Goal: Task Accomplishment & Management: Manage account settings

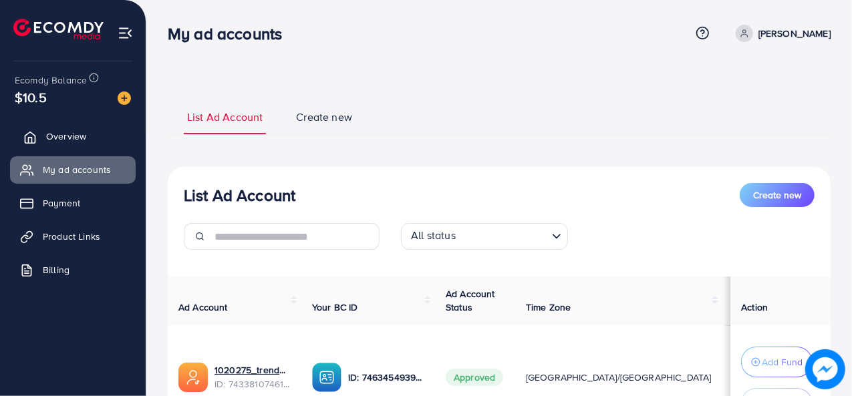
click at [93, 140] on link "Overview" at bounding box center [73, 136] width 126 height 27
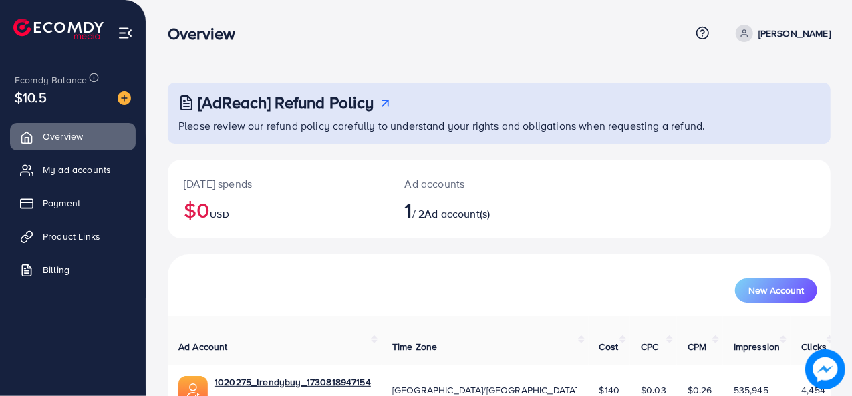
click at [333, 43] on div "Overview Help Center Contact Support Term and policy About Us [PERSON_NAME] Pro…" at bounding box center [499, 33] width 663 height 36
drag, startPoint x: 333, startPoint y: 43, endPoint x: 323, endPoint y: 46, distance: 10.4
click at [323, 46] on div "Overview Help Center Contact Support Term and policy About Us [PERSON_NAME] Pro…" at bounding box center [499, 33] width 663 height 36
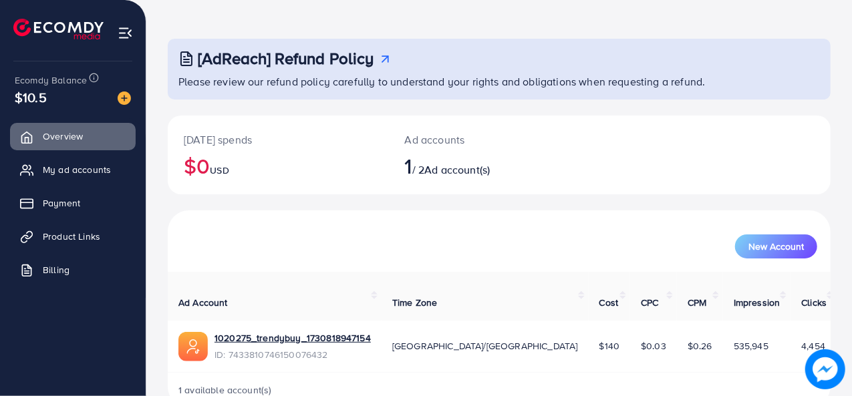
scroll to position [63, 0]
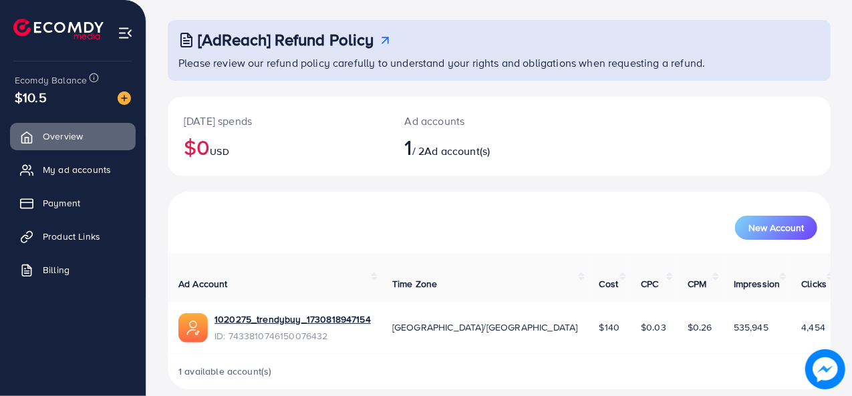
drag, startPoint x: 57, startPoint y: 96, endPoint x: 241, endPoint y: 174, distance: 199.1
click at [19, 97] on div "$10.5" at bounding box center [73, 97] width 116 height 19
click at [399, 172] on div "Ad accounts 1 / 2 Ad account(s)" at bounding box center [472, 136] width 166 height 79
drag, startPoint x: 496, startPoint y: 308, endPoint x: 522, endPoint y: 305, distance: 26.2
click at [589, 305] on td "$140" at bounding box center [610, 328] width 42 height 52
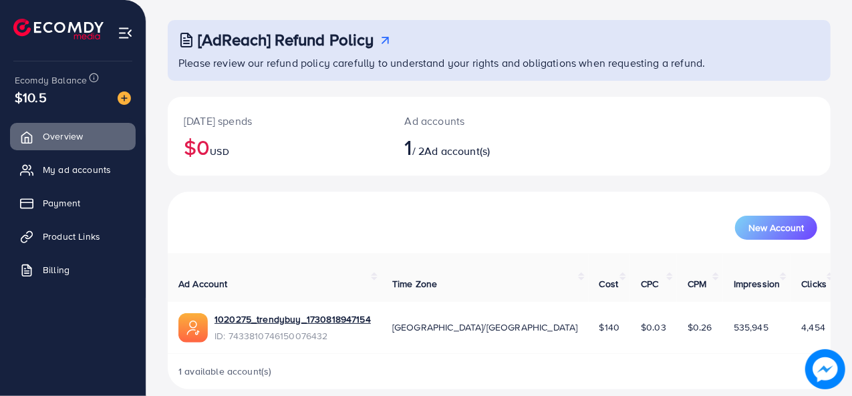
click at [294, 232] on div "New Account" at bounding box center [499, 228] width 636 height 24
drag, startPoint x: 23, startPoint y: 94, endPoint x: 9, endPoint y: 94, distance: 14.0
click at [9, 94] on div "Ecomdy Balance $10.5 Overview My ad accounts Payment Product Links Billing" at bounding box center [73, 198] width 146 height 396
click at [69, 102] on div "$10.5" at bounding box center [73, 97] width 116 height 19
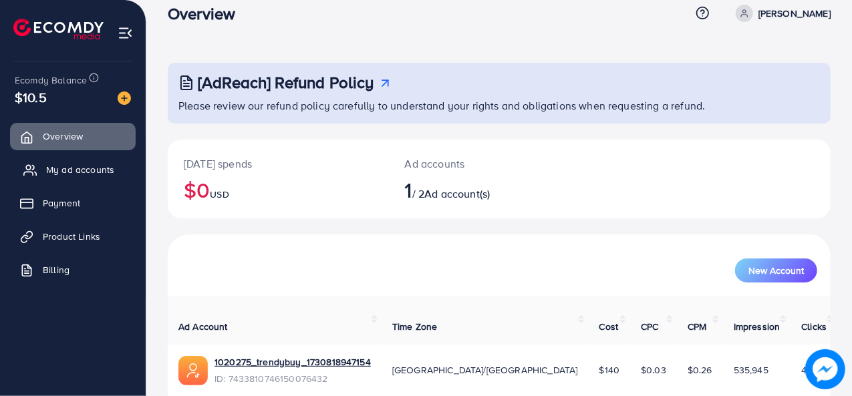
scroll to position [0, 0]
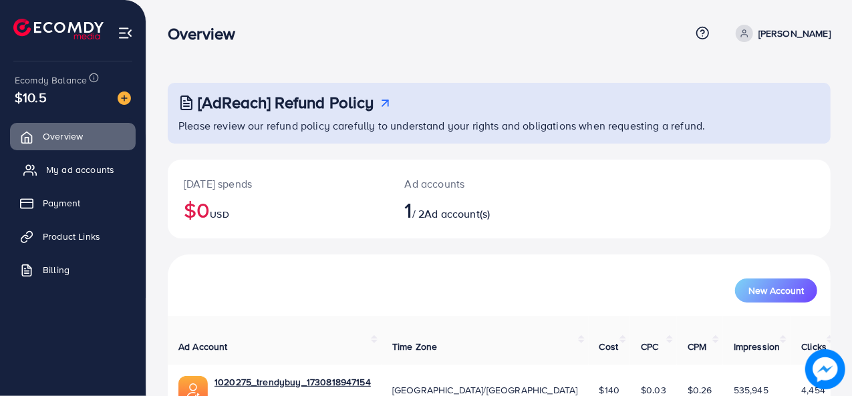
click at [103, 164] on span "My ad accounts" at bounding box center [80, 169] width 68 height 13
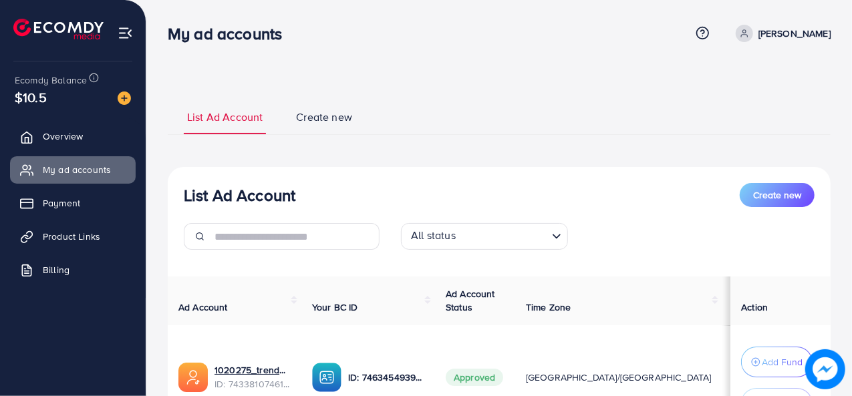
scroll to position [128, 0]
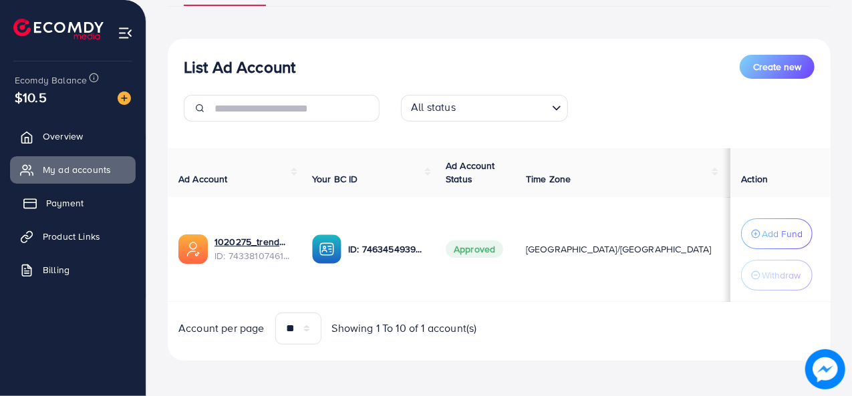
click at [97, 201] on link "Payment" at bounding box center [73, 203] width 126 height 27
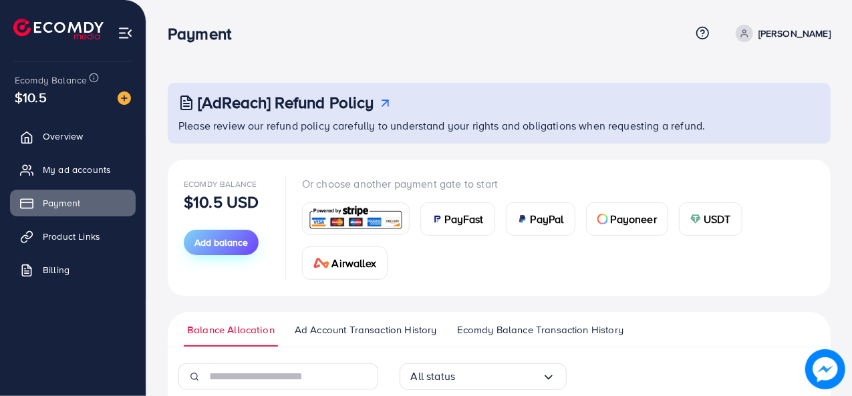
click at [212, 249] on button "Add balance" at bounding box center [221, 242] width 75 height 25
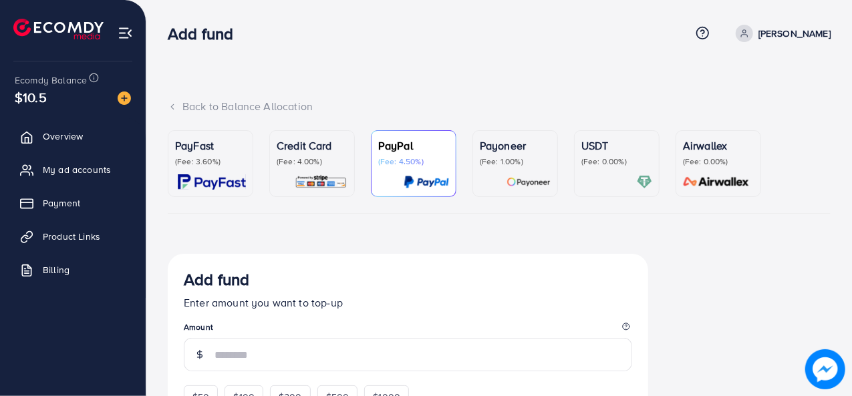
click at [313, 169] on div "Credit Card (Fee: 4.00%)" at bounding box center [312, 164] width 71 height 52
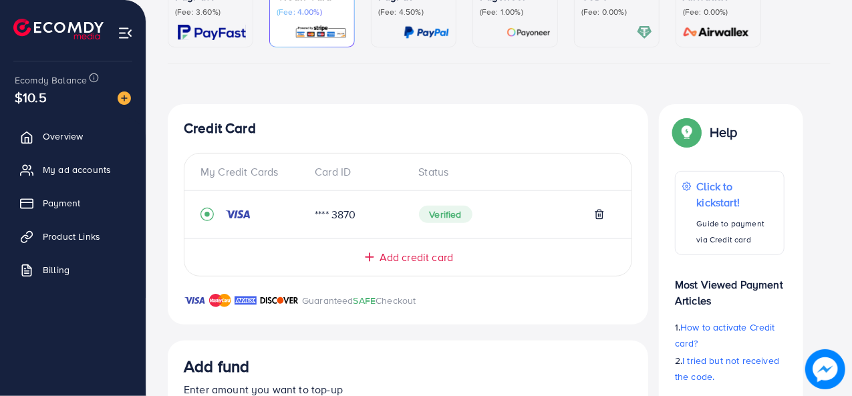
scroll to position [134, 0]
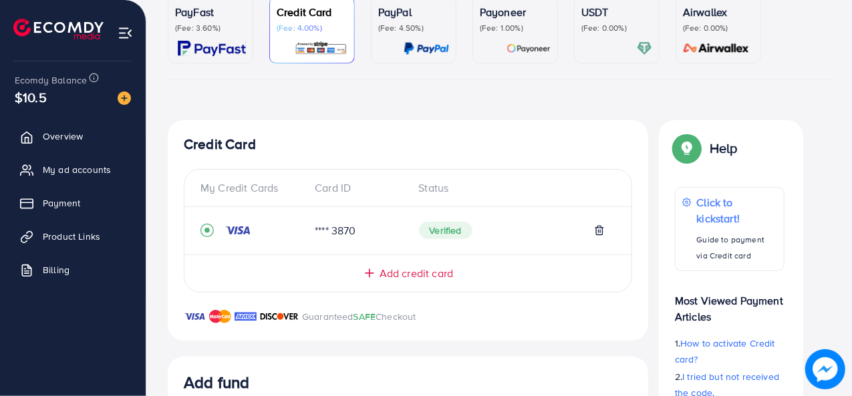
drag, startPoint x: 311, startPoint y: 231, endPoint x: 366, endPoint y: 226, distance: 55.1
click at [366, 226] on div "**** 3870" at bounding box center [356, 230] width 104 height 15
click at [516, 327] on div "Guaranteed SAFE Checkout" at bounding box center [408, 325] width 480 height 32
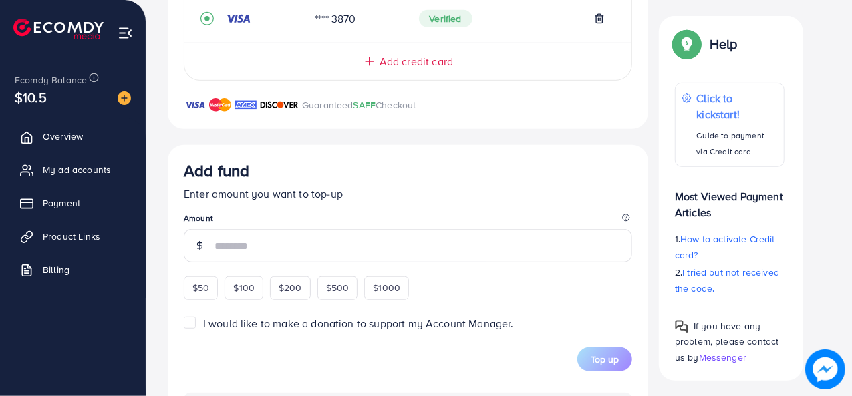
scroll to position [401, 0]
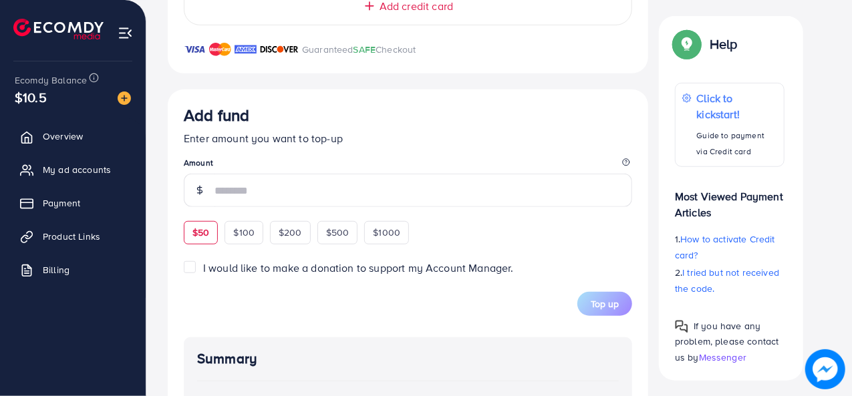
click at [208, 241] on div "$50" at bounding box center [201, 232] width 34 height 23
type input "**"
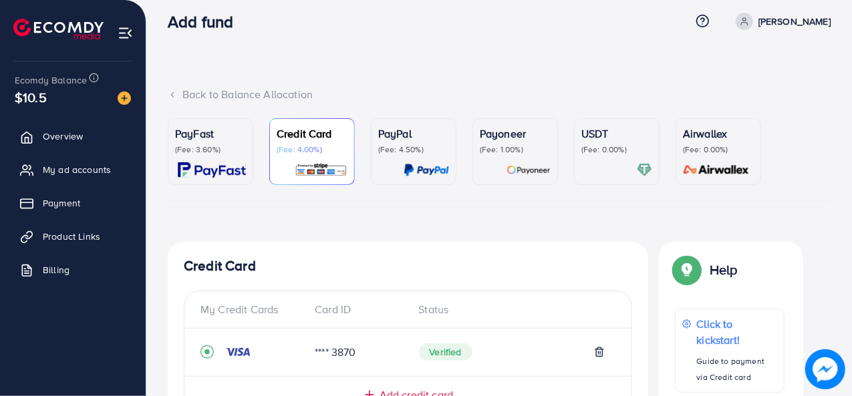
scroll to position [0, 0]
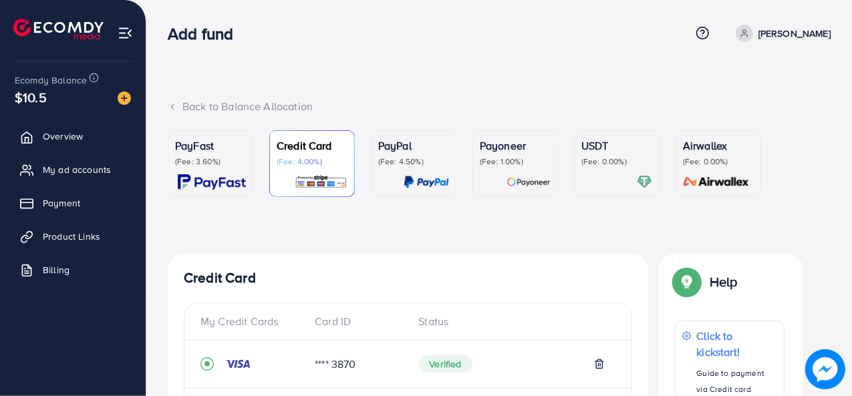
click at [47, 34] on img at bounding box center [58, 29] width 90 height 21
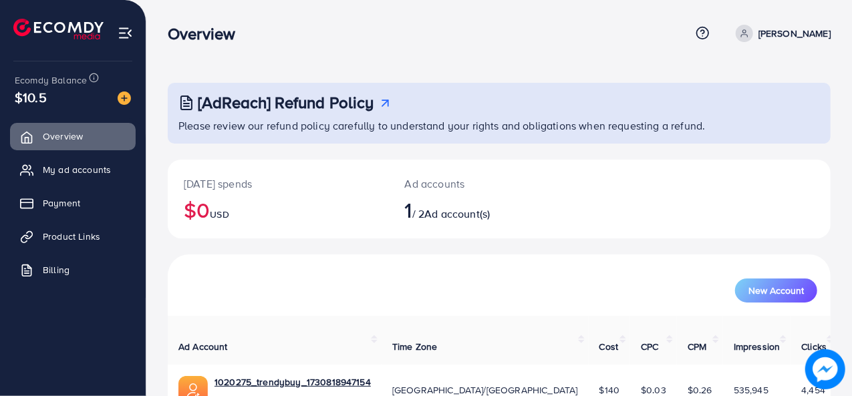
click at [433, 53] on nav "Overview Help Center Contact Support Term and policy About Us [PERSON_NAME] Pro…" at bounding box center [499, 32] width 663 height 47
drag, startPoint x: 433, startPoint y: 52, endPoint x: 397, endPoint y: 72, distance: 41.0
click at [385, 52] on nav "Overview Help Center Contact Support Term and policy About Us [PERSON_NAME] Pro…" at bounding box center [499, 32] width 663 height 47
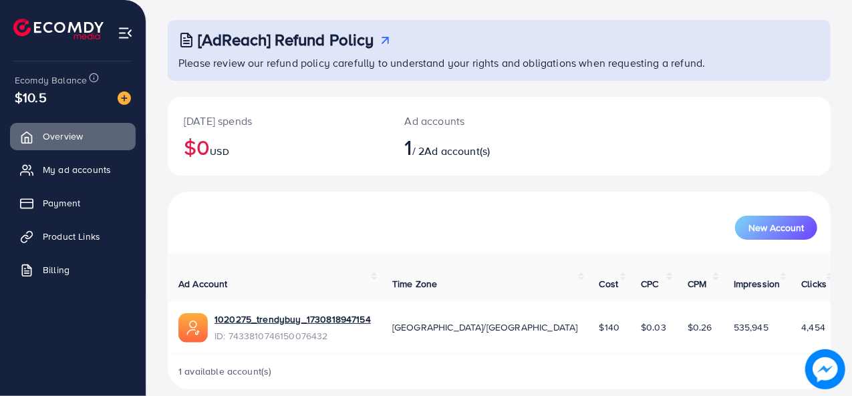
drag, startPoint x: 503, startPoint y: 312, endPoint x: 523, endPoint y: 313, distance: 19.4
click at [589, 313] on td "$140" at bounding box center [610, 328] width 42 height 52
click at [509, 355] on div "1 available account(s)" at bounding box center [499, 371] width 663 height 35
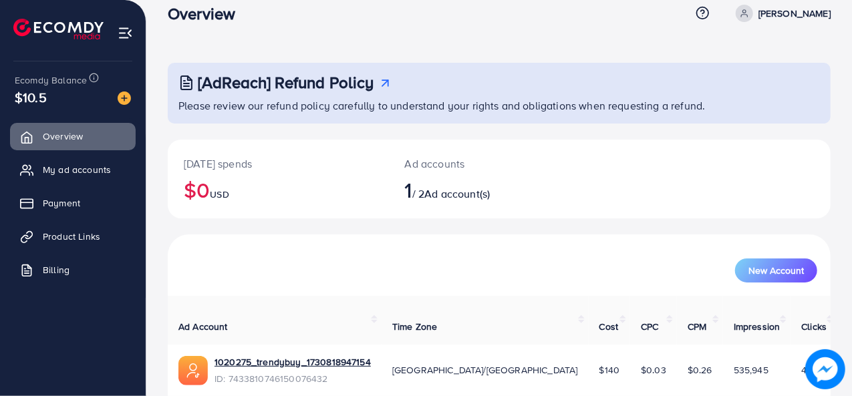
scroll to position [0, 0]
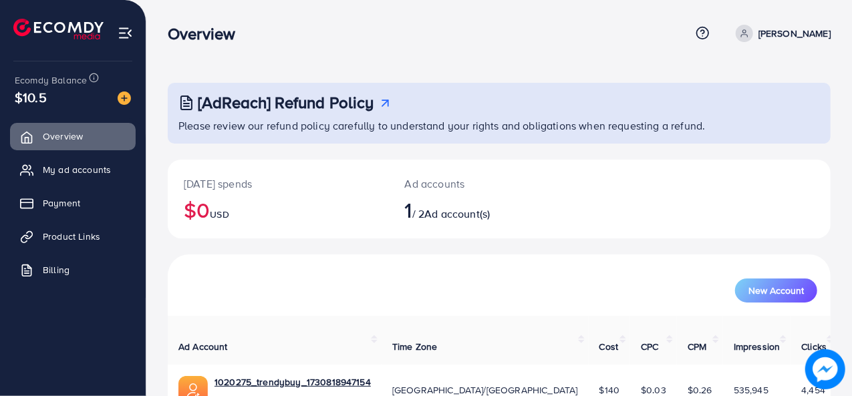
drag, startPoint x: 59, startPoint y: 172, endPoint x: 152, endPoint y: 253, distance: 122.7
click at [59, 172] on span "My ad accounts" at bounding box center [77, 169] width 68 height 13
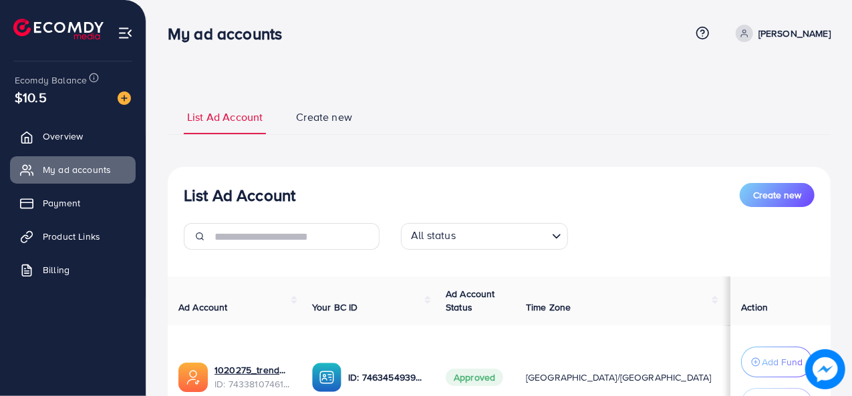
scroll to position [128, 0]
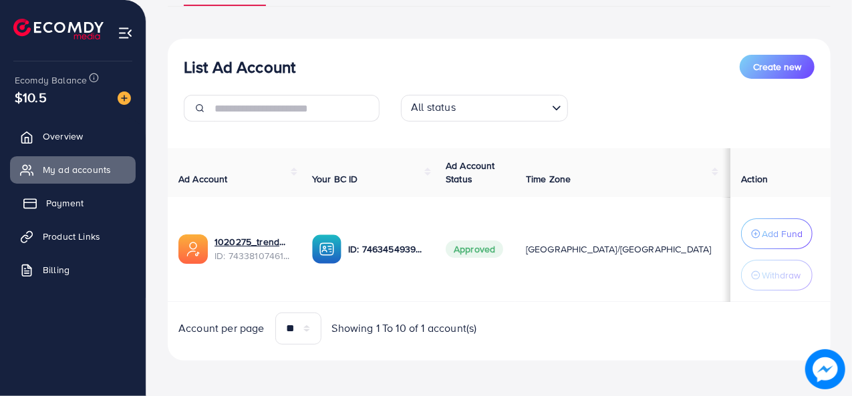
click at [87, 210] on link "Payment" at bounding box center [73, 203] width 126 height 27
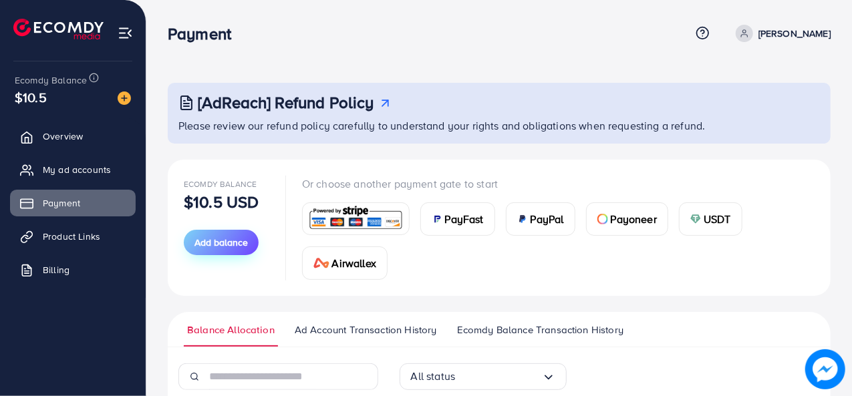
click at [237, 239] on span "Add balance" at bounding box center [220, 242] width 53 height 13
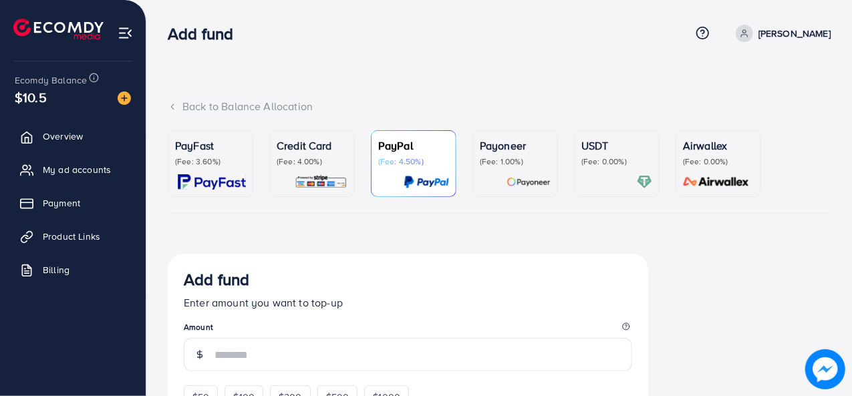
click at [339, 162] on p "(Fee: 4.00%)" at bounding box center [312, 161] width 71 height 11
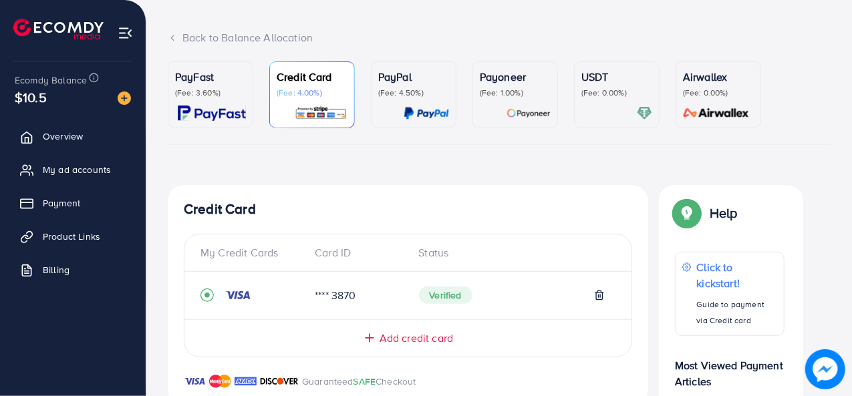
scroll to position [134, 0]
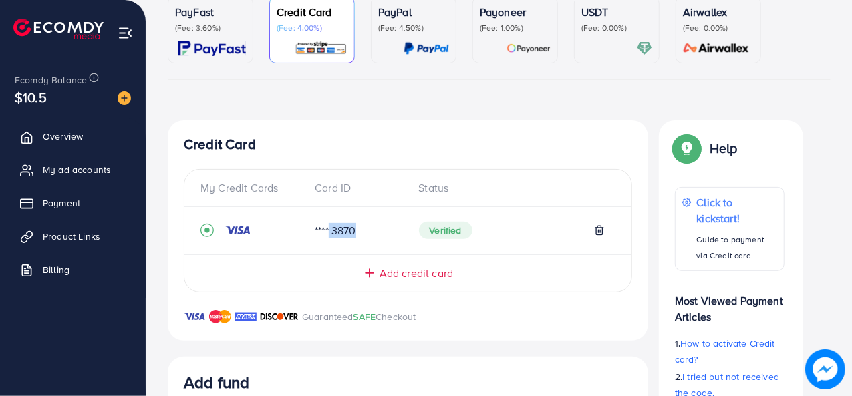
drag, startPoint x: 325, startPoint y: 235, endPoint x: 351, endPoint y: 233, distance: 25.5
click at [351, 233] on div "**** 3870" at bounding box center [356, 230] width 104 height 15
click at [505, 313] on div "Guaranteed SAFE Checkout" at bounding box center [408, 325] width 480 height 32
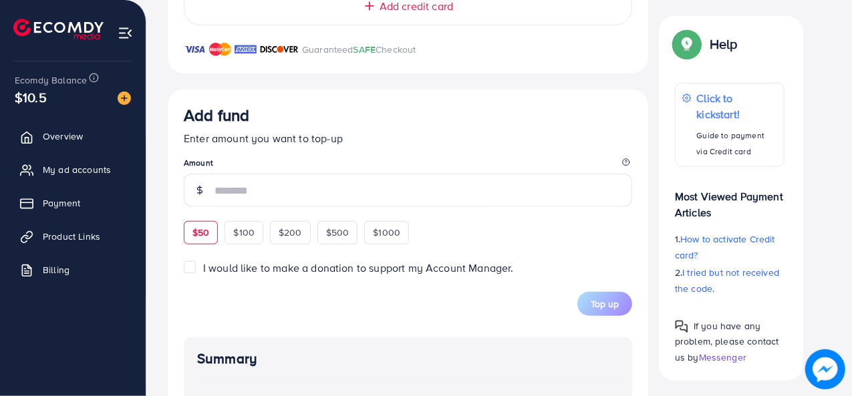
click at [217, 239] on div "$50" at bounding box center [201, 232] width 34 height 23
type input "**"
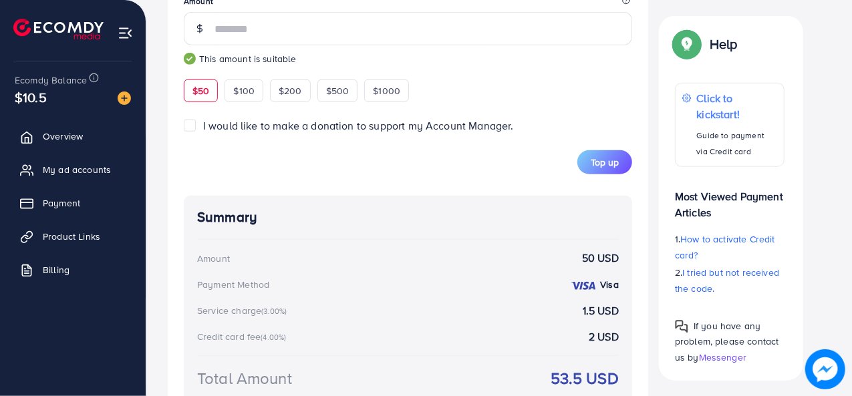
scroll to position [637, 0]
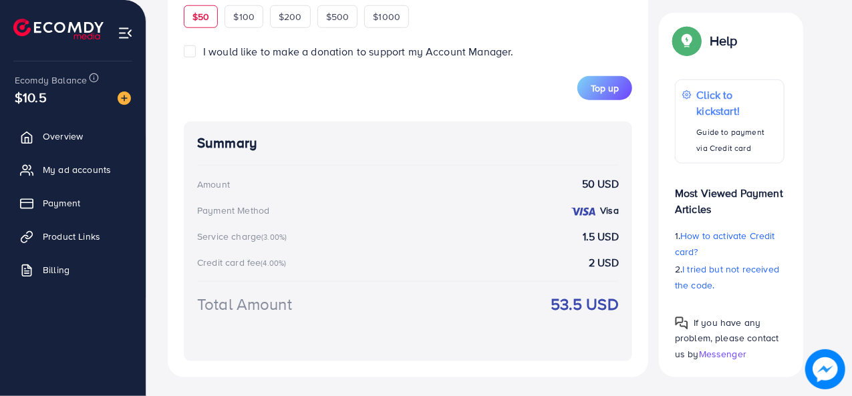
drag, startPoint x: 314, startPoint y: 236, endPoint x: 198, endPoint y: 225, distance: 116.8
click at [198, 225] on div "Summary Amount 50 USD Payment Method Visa Service charge (3.00%) 1.5 USD Credit…" at bounding box center [408, 242] width 448 height 240
click at [323, 265] on div "Credit card fee (4.00%) 2 USD" at bounding box center [408, 262] width 422 height 15
drag, startPoint x: 321, startPoint y: 265, endPoint x: 206, endPoint y: 262, distance: 115.0
click at [206, 262] on div "Credit card fee (4.00%) 2 USD" at bounding box center [408, 262] width 422 height 15
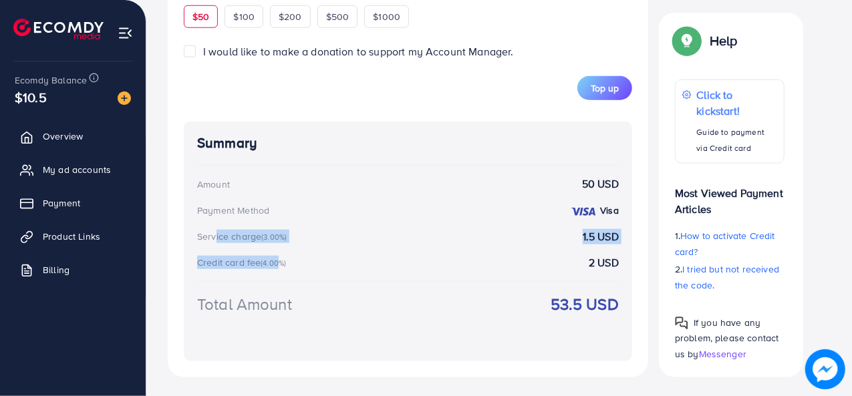
drag, startPoint x: 210, startPoint y: 237, endPoint x: 275, endPoint y: 243, distance: 65.7
click at [275, 243] on div "Summary Amount 50 USD Payment Method Visa Service charge (3.00%) 1.5 USD Credit…" at bounding box center [408, 242] width 448 height 240
click at [291, 241] on div "Service charge (3.00%) 1.5 USD" at bounding box center [408, 236] width 422 height 15
drag, startPoint x: 206, startPoint y: 263, endPoint x: 335, endPoint y: 269, distance: 129.1
click at [275, 263] on div "Credit card fee (4.00%)" at bounding box center [244, 262] width 94 height 13
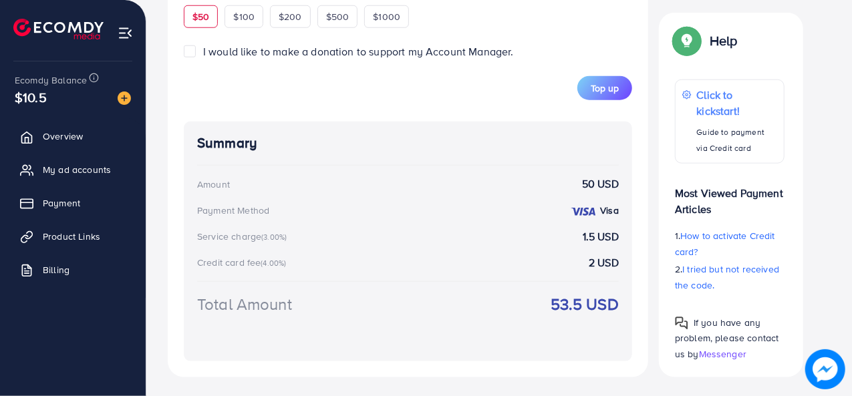
click at [472, 283] on div "Summary Amount 50 USD Payment Method Visa Service charge (3.00%) 1.5 USD Credit…" at bounding box center [408, 242] width 448 height 240
drag, startPoint x: 544, startPoint y: 309, endPoint x: 587, endPoint y: 298, distance: 44.7
click at [587, 298] on div "Total Amount 53.5 USD" at bounding box center [408, 320] width 422 height 55
click at [556, 328] on div "Total Amount 53.5 USD" at bounding box center [408, 320] width 422 height 55
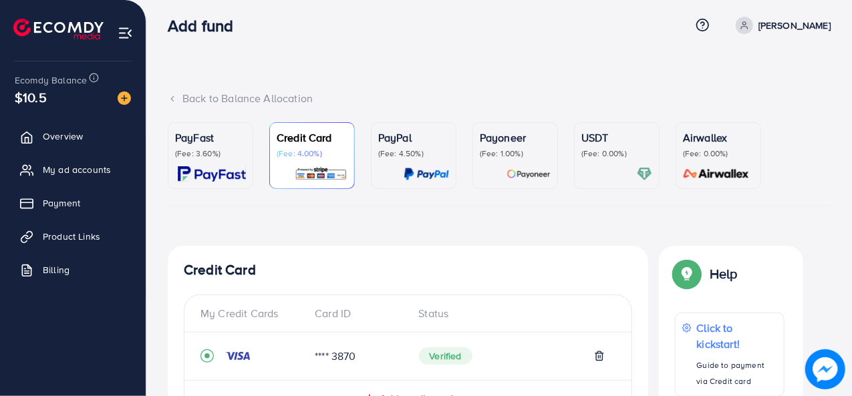
scroll to position [0, 0]
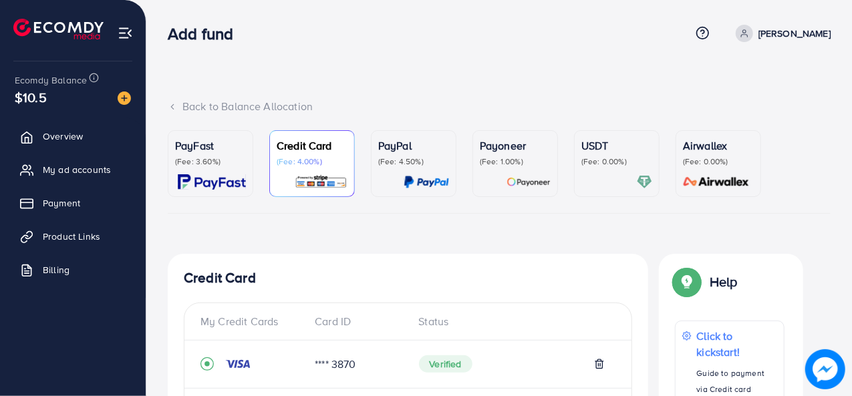
click at [240, 172] on div "PayFast (Fee: 3.60%)" at bounding box center [210, 164] width 71 height 52
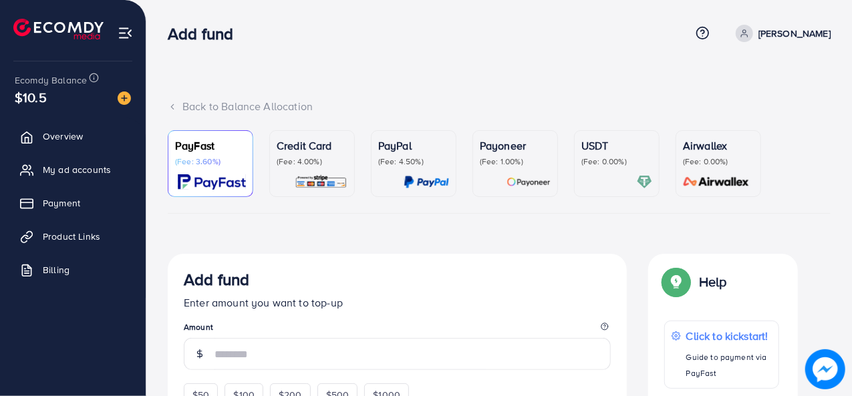
click at [338, 183] on img at bounding box center [321, 181] width 53 height 15
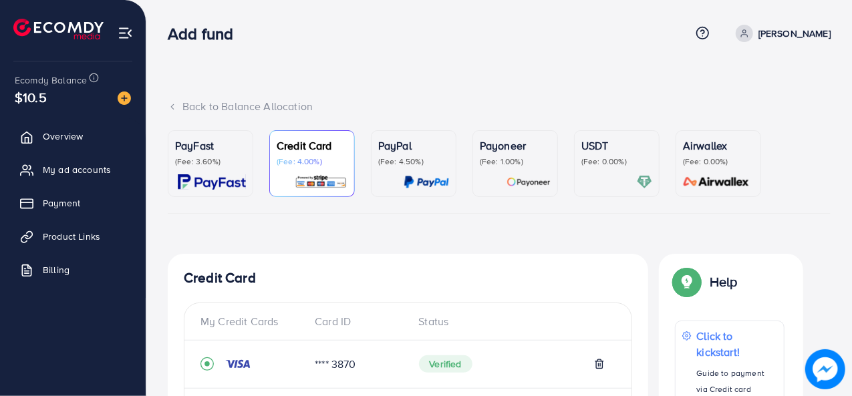
click at [223, 160] on p "(Fee: 3.60%)" at bounding box center [210, 161] width 71 height 11
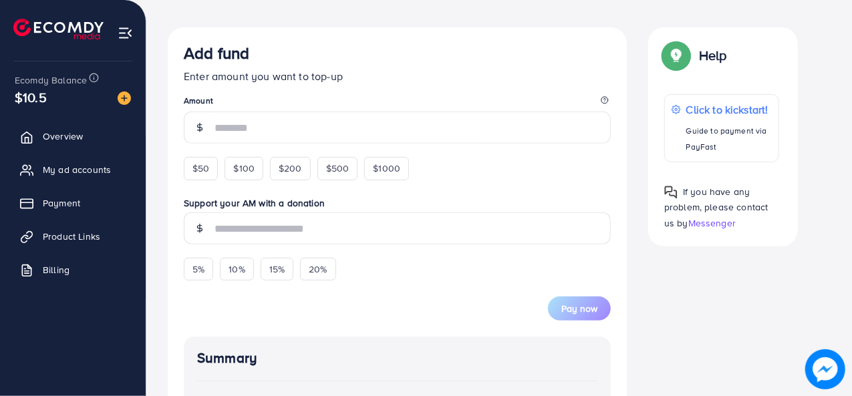
scroll to position [267, 0]
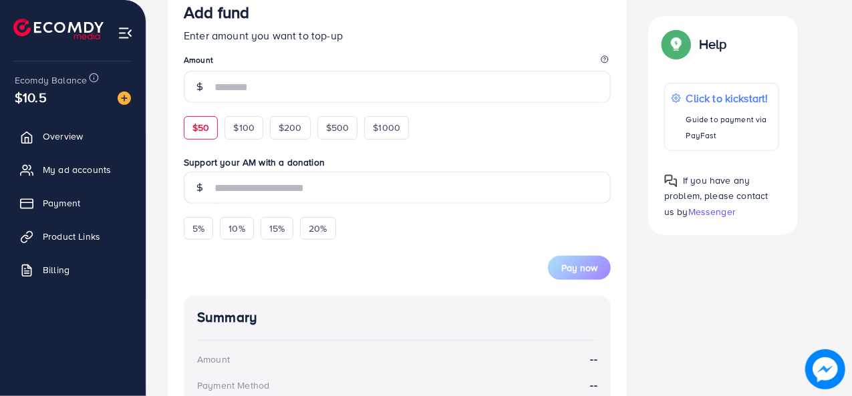
click at [194, 131] on span "$50" at bounding box center [200, 127] width 17 height 13
type input "**"
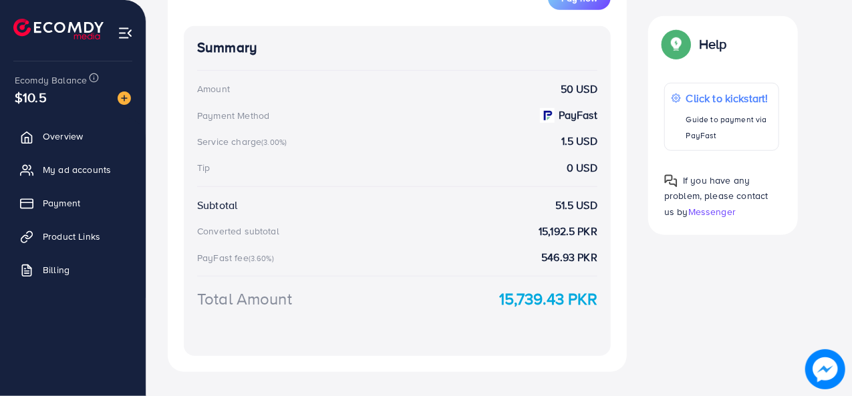
scroll to position [579, 0]
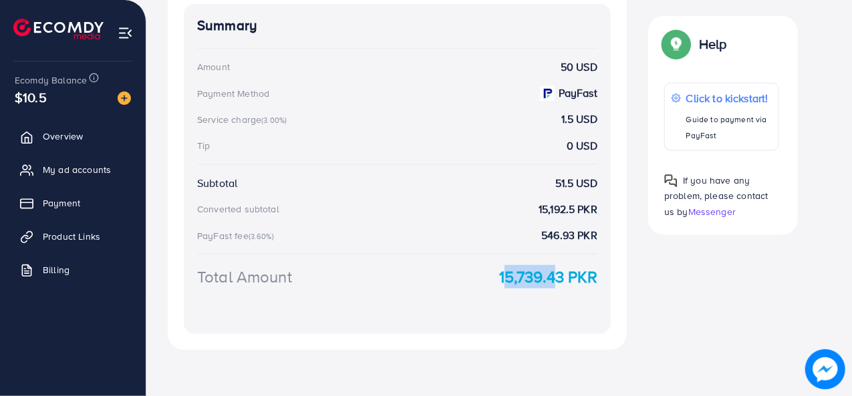
drag, startPoint x: 488, startPoint y: 272, endPoint x: 549, endPoint y: 269, distance: 60.2
click at [549, 269] on div "Total Amount 15,739.43 PKR" at bounding box center [397, 276] width 400 height 23
click at [543, 300] on div "Summary Amount 50 USD Payment Method PayFast Service charge (3.00%) 1.5 USD Tip…" at bounding box center [397, 169] width 427 height 330
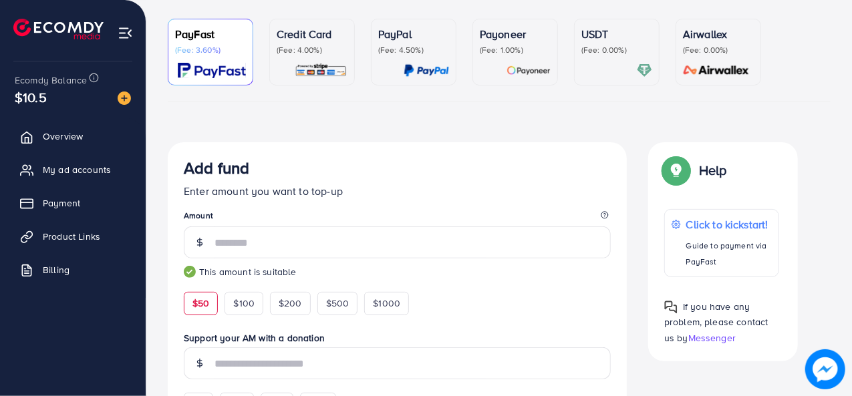
scroll to position [0, 0]
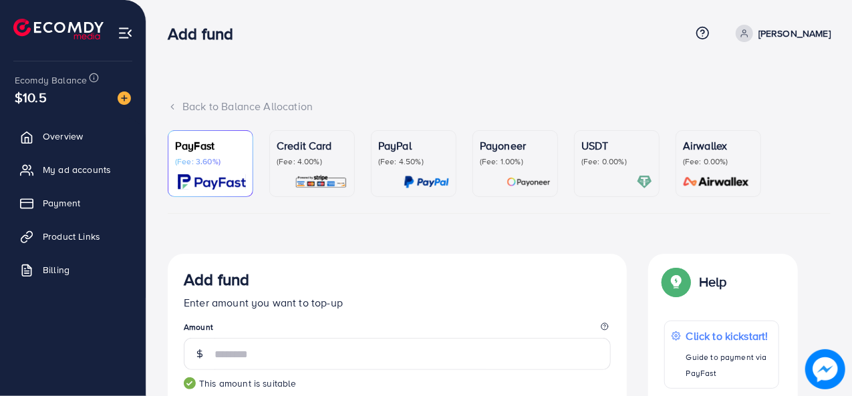
click at [533, 178] on img at bounding box center [529, 181] width 44 height 15
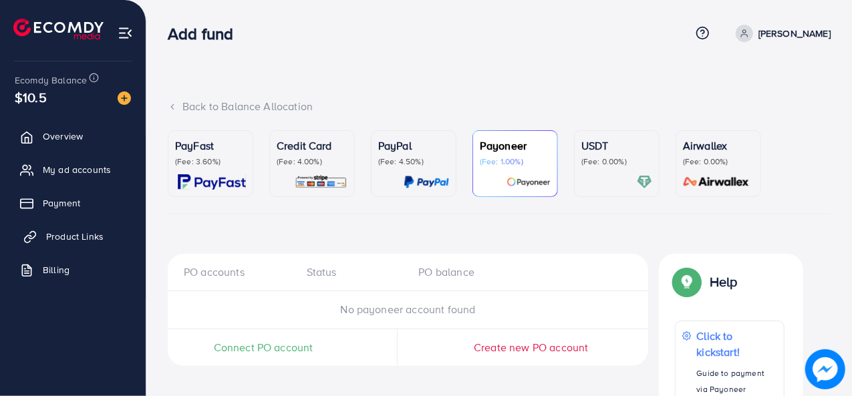
click at [55, 241] on span "Product Links" at bounding box center [74, 236] width 57 height 13
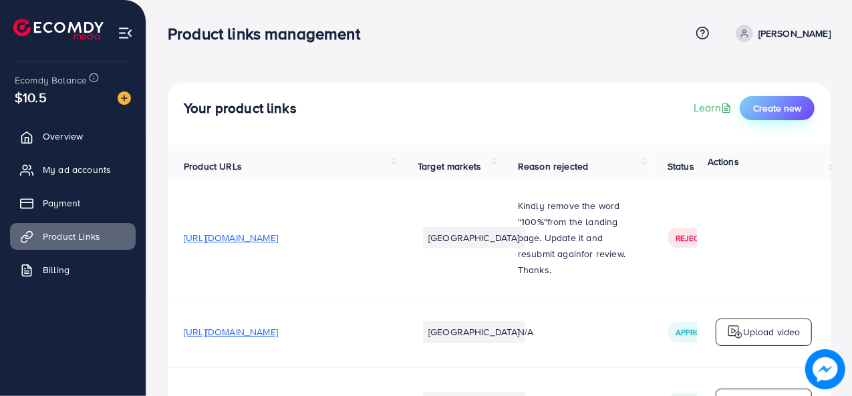
click at [789, 110] on span "Create new" at bounding box center [777, 108] width 48 height 13
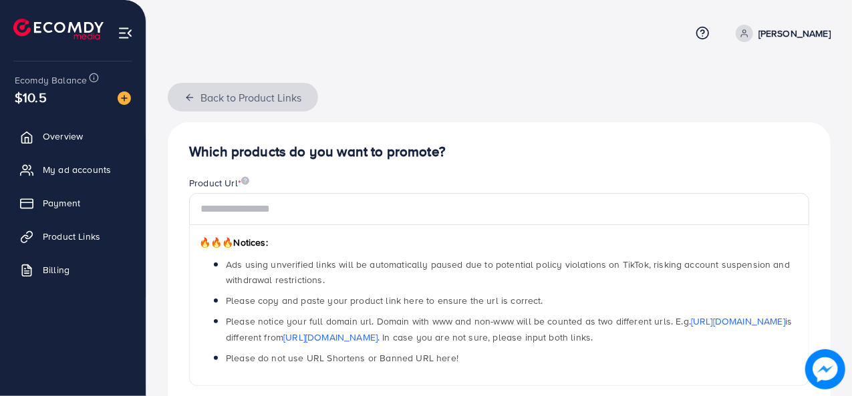
click at [203, 97] on button "Back to Product Links" at bounding box center [243, 97] width 150 height 29
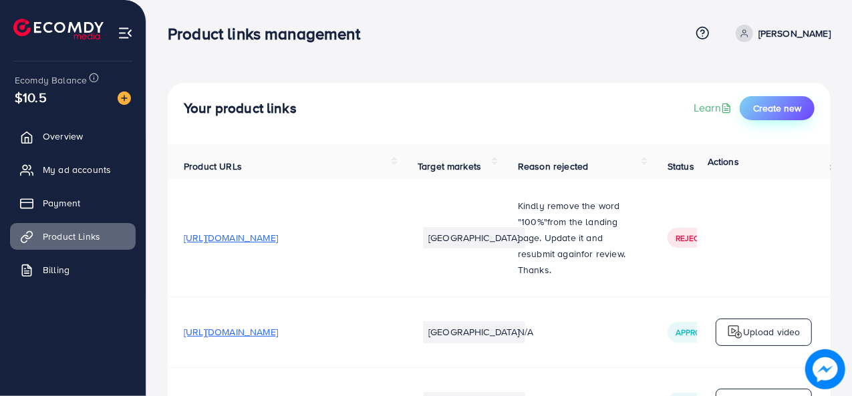
click at [780, 114] on button "Create new" at bounding box center [777, 108] width 75 height 24
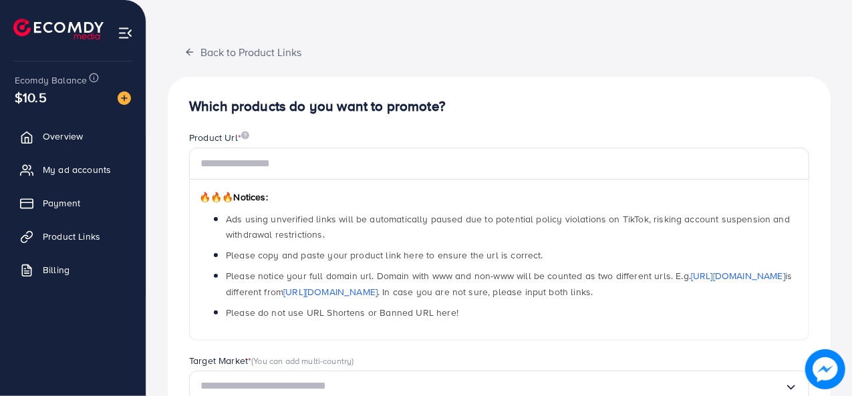
scroll to position [67, 0]
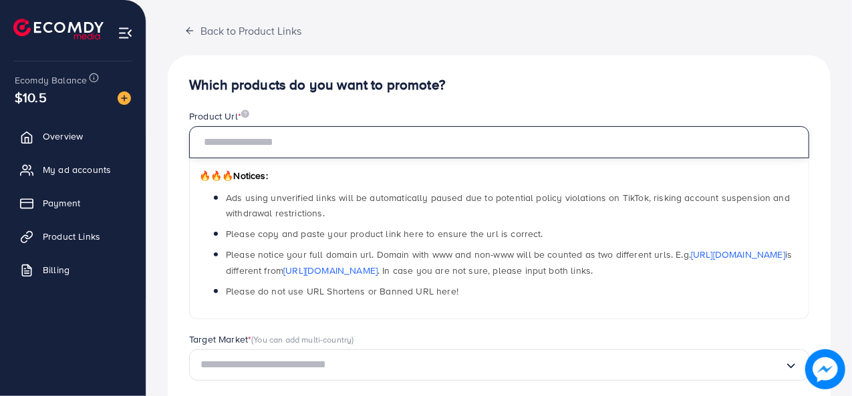
click at [317, 143] on input "text" at bounding box center [499, 142] width 620 height 32
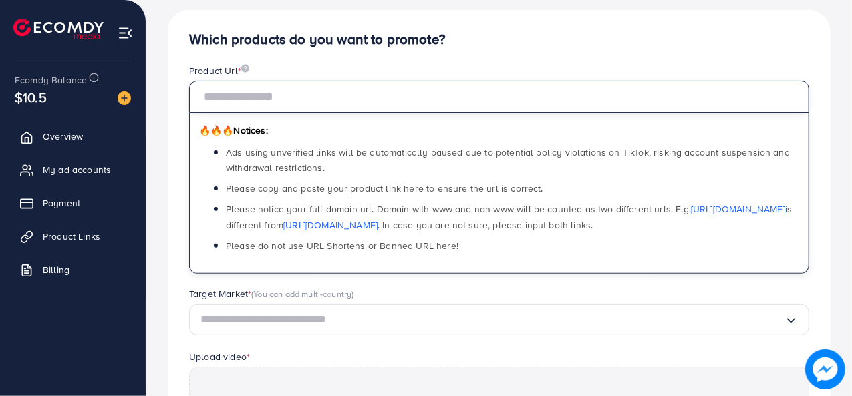
scroll to position [134, 0]
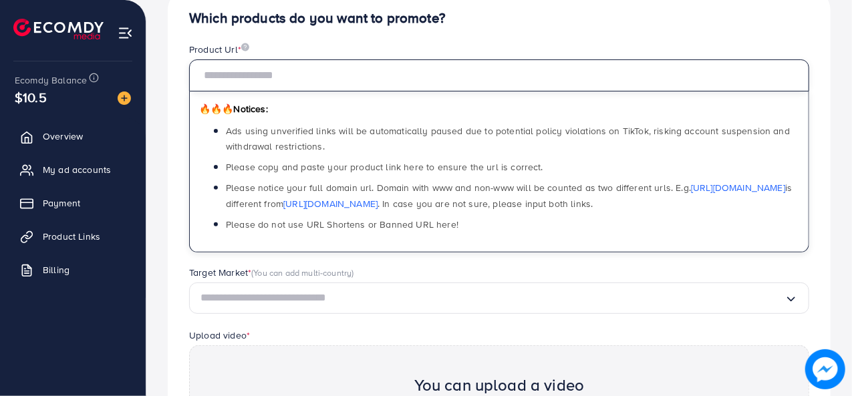
drag, startPoint x: 337, startPoint y: 74, endPoint x: 343, endPoint y: 89, distance: 16.8
click at [337, 74] on input "text" at bounding box center [499, 75] width 620 height 32
type input "**********"
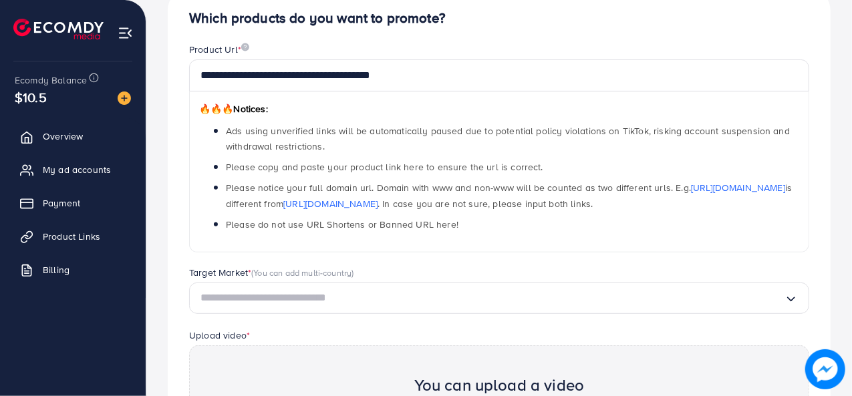
click at [485, 51] on div "Product Url *" at bounding box center [499, 51] width 620 height 17
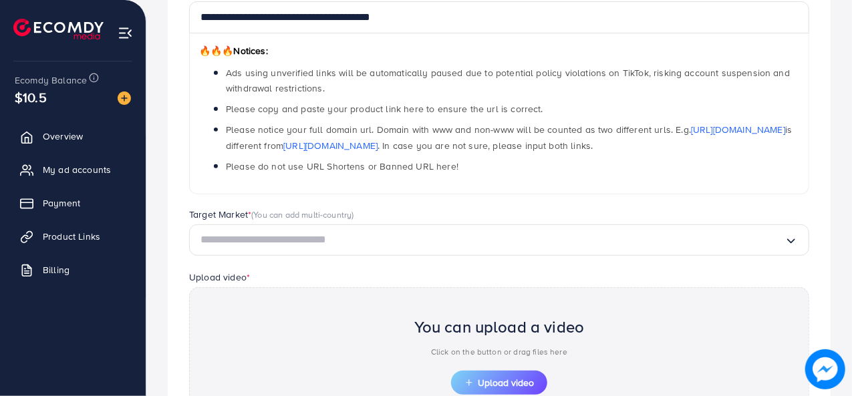
scroll to position [267, 0]
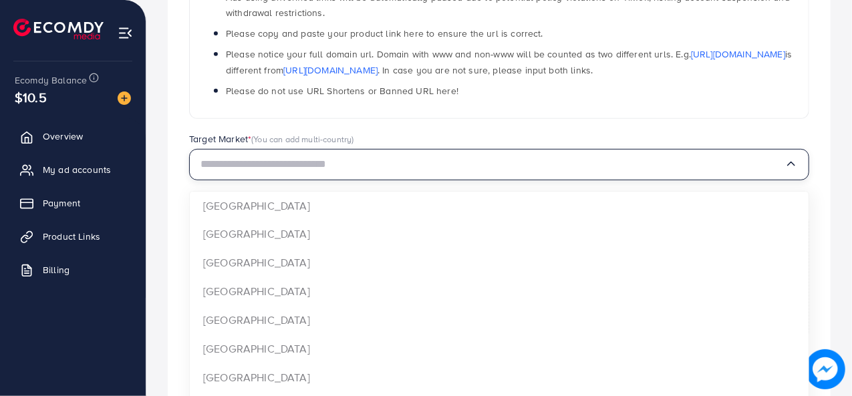
click at [318, 165] on input "Search for option" at bounding box center [492, 164] width 584 height 21
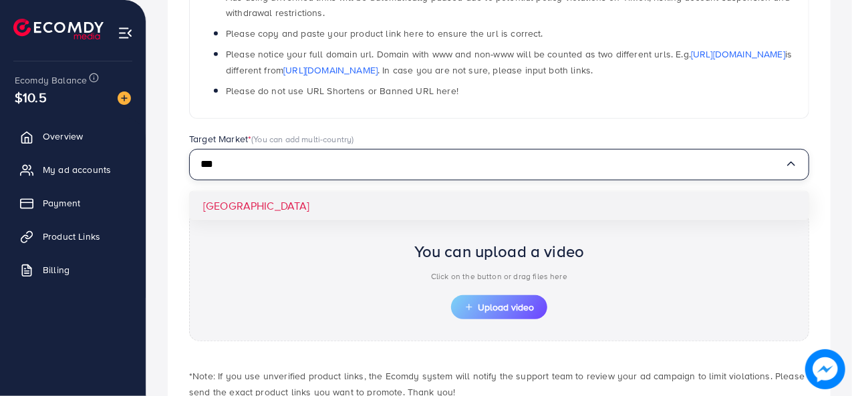
type input "***"
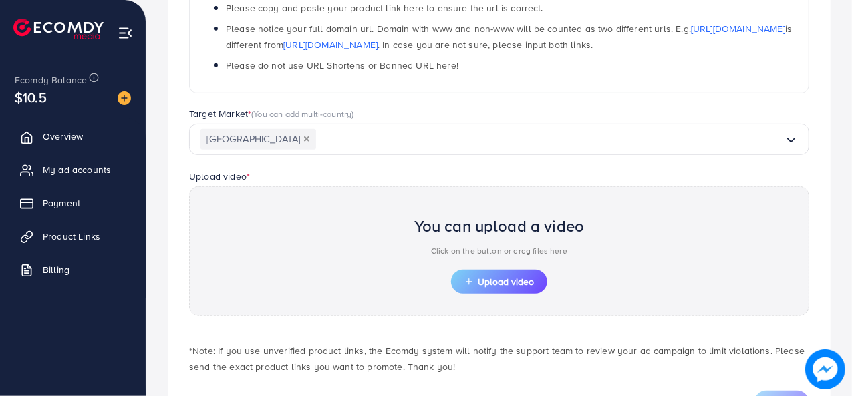
scroll to position [334, 0]
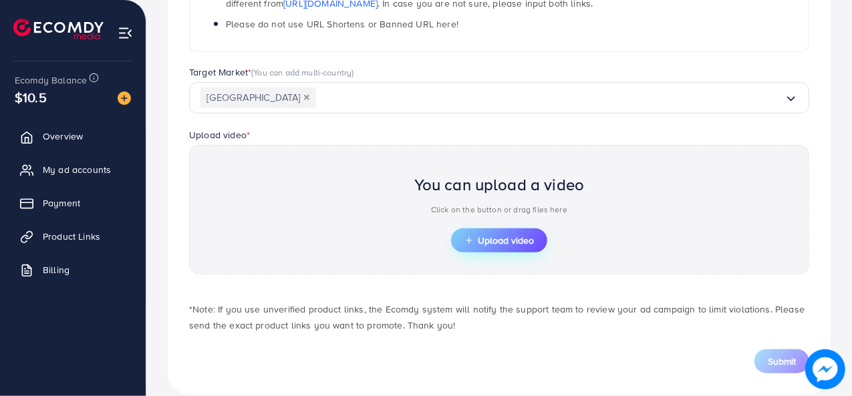
click at [503, 243] on span "Upload video" at bounding box center [498, 240] width 69 height 9
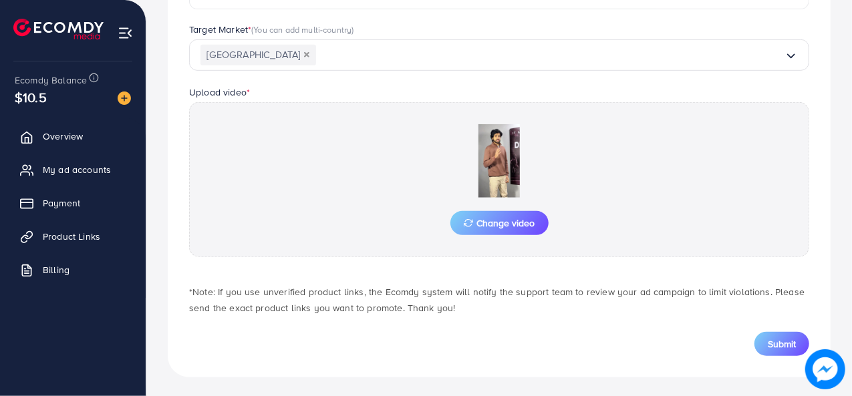
scroll to position [0, 0]
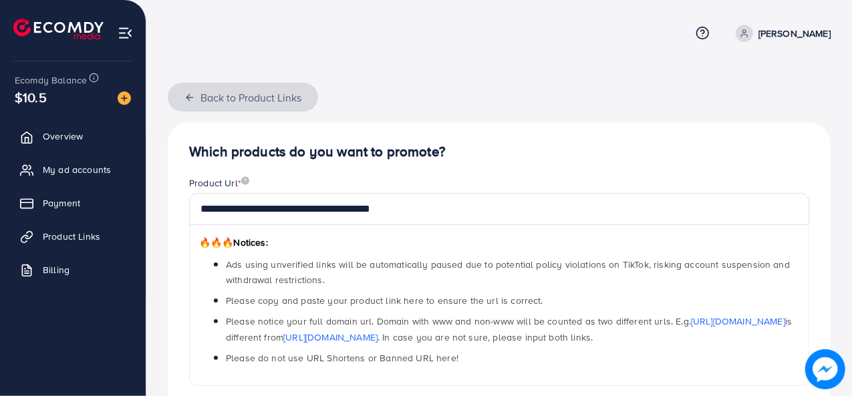
click at [196, 93] on button "Back to Product Links" at bounding box center [243, 97] width 150 height 29
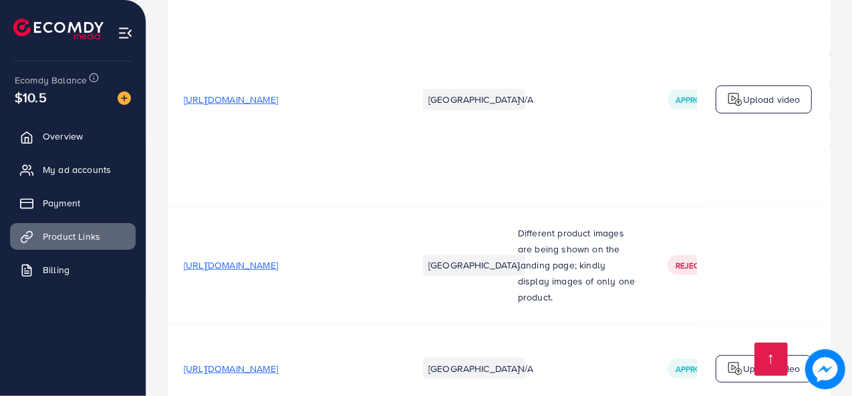
scroll to position [535, 0]
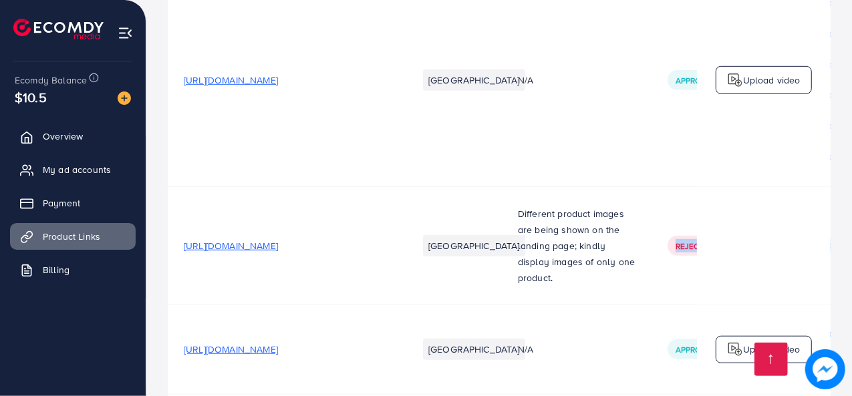
drag, startPoint x: 637, startPoint y: 251, endPoint x: 731, endPoint y: 236, distance: 95.4
click at [731, 236] on tr "[URL][DOMAIN_NAME] [GEOGRAPHIC_DATA] Different product images are being shown o…" at bounding box center [673, 245] width 1011 height 118
click at [678, 290] on td "Rejected" at bounding box center [719, 245] width 134 height 118
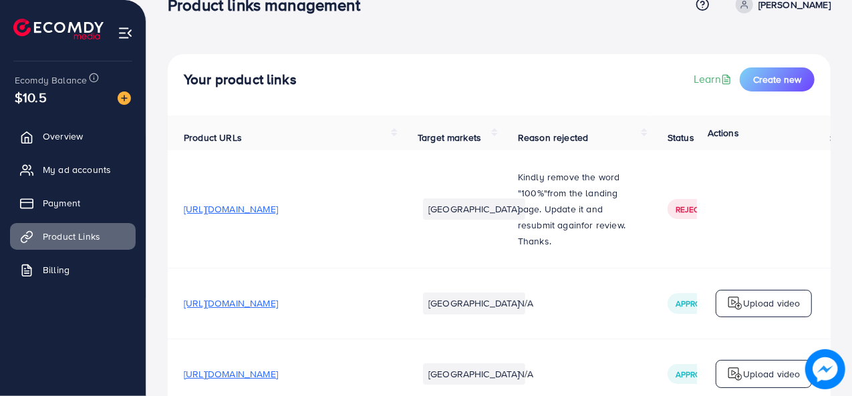
scroll to position [0, 0]
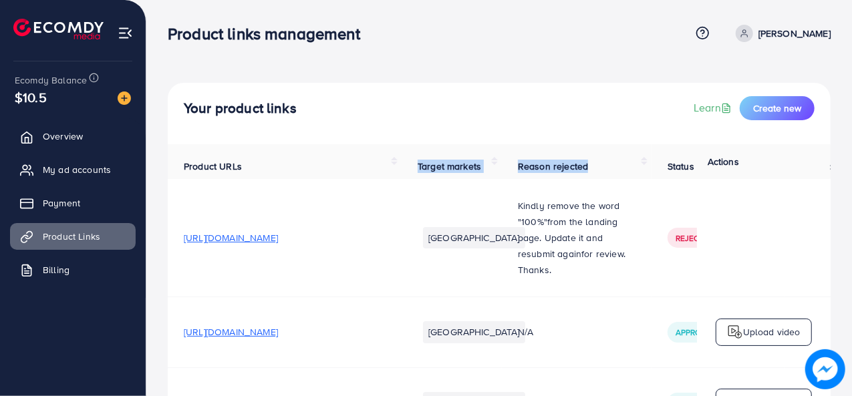
drag, startPoint x: 485, startPoint y: 166, endPoint x: 581, endPoint y: 168, distance: 96.2
click at [581, 168] on tr "Product URLs Target markets Reason rejected Status Product video Status video A…" at bounding box center [673, 161] width 1011 height 35
click at [576, 206] on p "Kindly remove the word " 100%" f rom the landing page. Update it and resubmit a…" at bounding box center [577, 230] width 118 height 64
drag, startPoint x: 500, startPoint y: 168, endPoint x: 576, endPoint y: 169, distance: 76.2
click at [576, 165] on th "Reason rejected" at bounding box center [577, 161] width 150 height 35
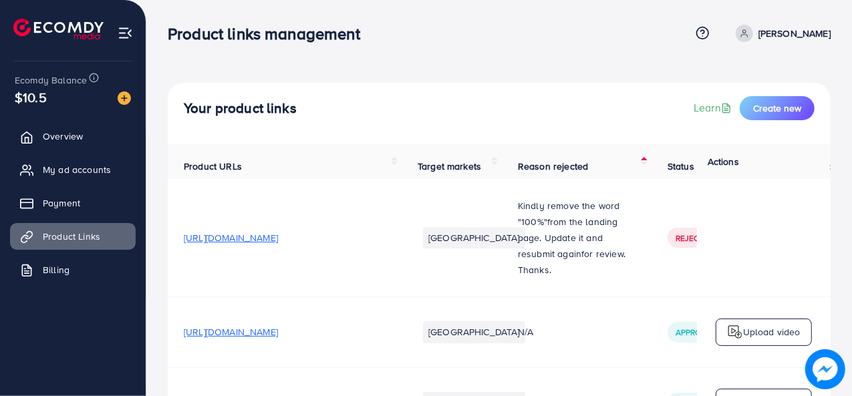
click at [590, 215] on p "Kindly remove the word " 100%" f rom the landing page. Update it and resubmit a…" at bounding box center [577, 230] width 118 height 64
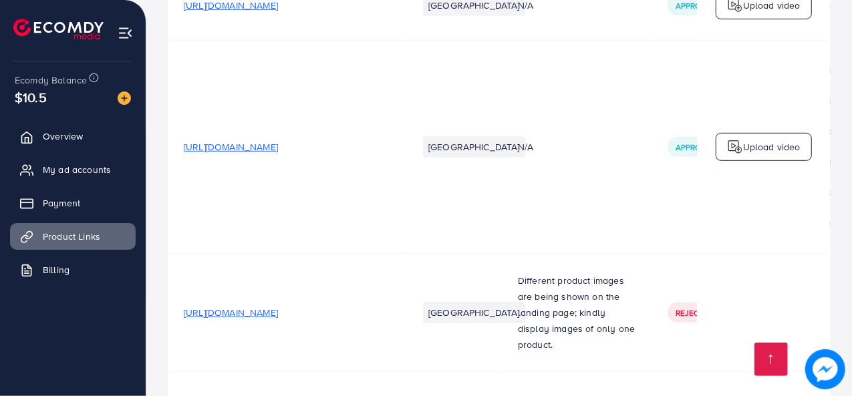
scroll to position [601, 0]
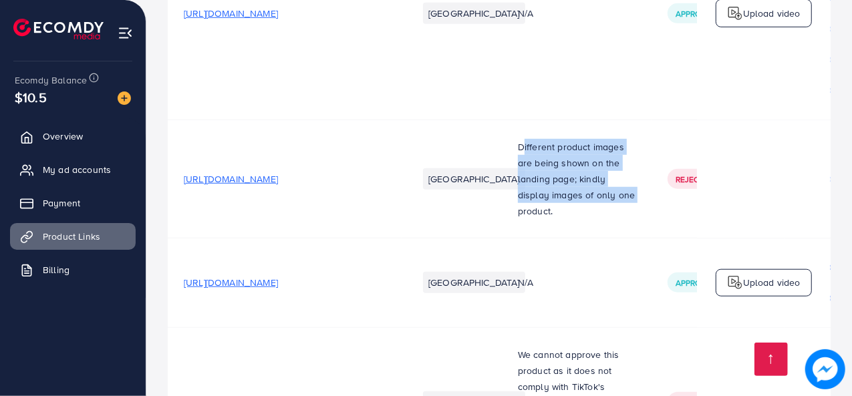
drag, startPoint x: 512, startPoint y: 156, endPoint x: 560, endPoint y: 220, distance: 79.7
click at [560, 218] on span "Different product images are being shown on the landing page; kindly display im…" at bounding box center [576, 179] width 117 height 78
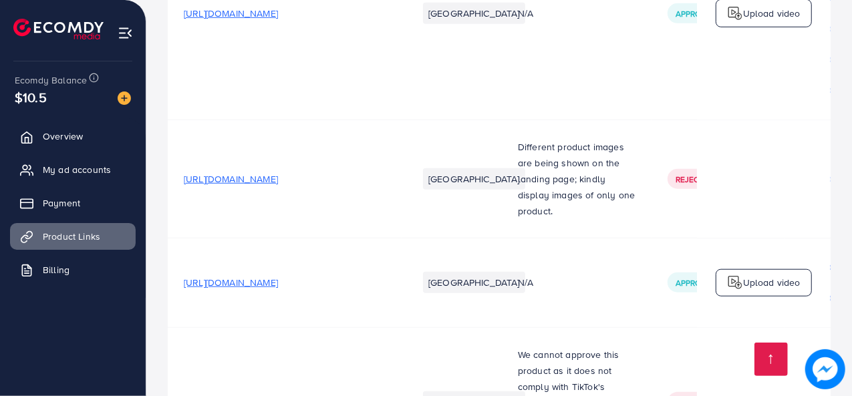
click at [593, 246] on td "N/A" at bounding box center [577, 283] width 150 height 90
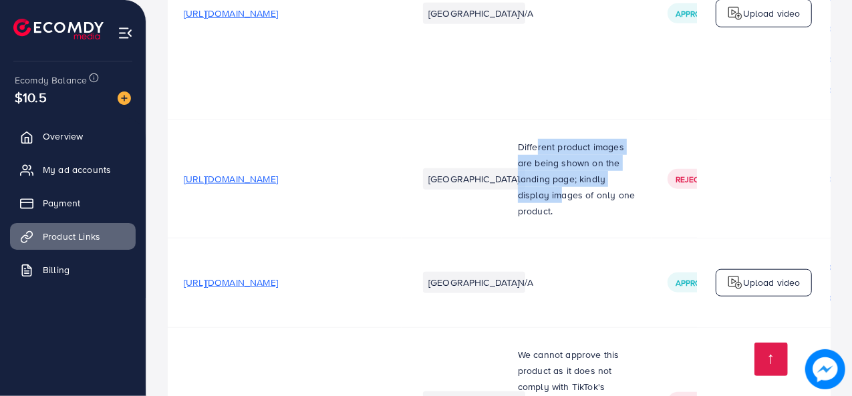
drag, startPoint x: 528, startPoint y: 156, endPoint x: 577, endPoint y: 193, distance: 61.6
click at [577, 193] on span "Different product images are being shown on the landing page; kindly display im…" at bounding box center [576, 179] width 117 height 78
click at [611, 208] on td "Different product images are being shown on the landing page; kindly display im…" at bounding box center [577, 179] width 150 height 118
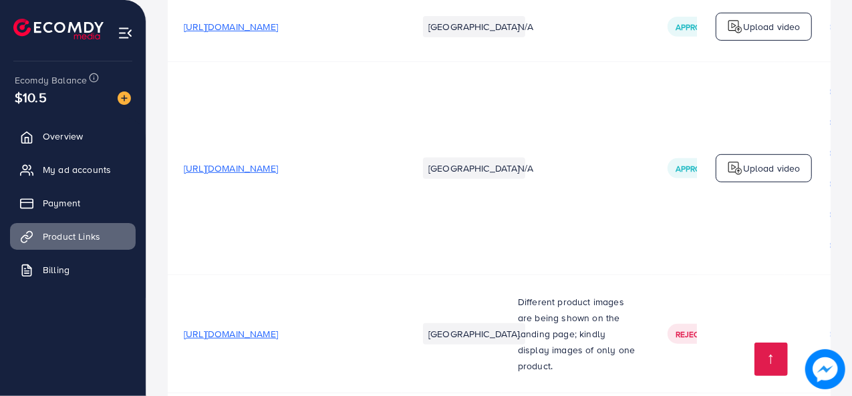
scroll to position [468, 0]
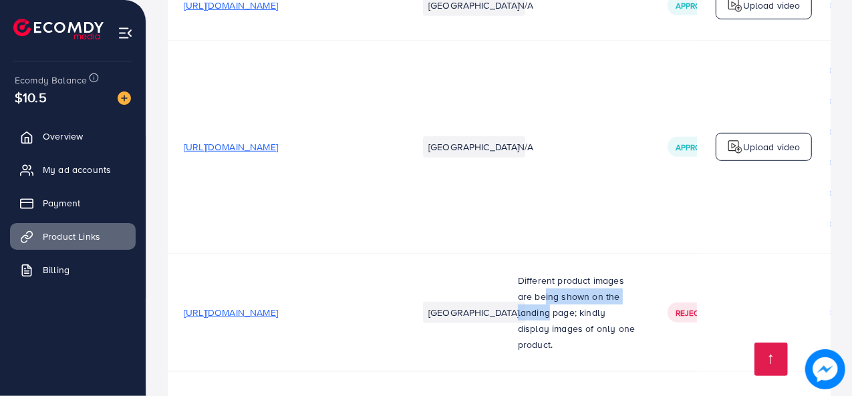
drag, startPoint x: 556, startPoint y: 301, endPoint x: 567, endPoint y: 311, distance: 14.7
click at [567, 311] on span "Different product images are being shown on the landing page; kindly display im…" at bounding box center [576, 313] width 117 height 78
click at [565, 351] on span "Different product images are being shown on the landing page; kindly display im…" at bounding box center [576, 313] width 117 height 78
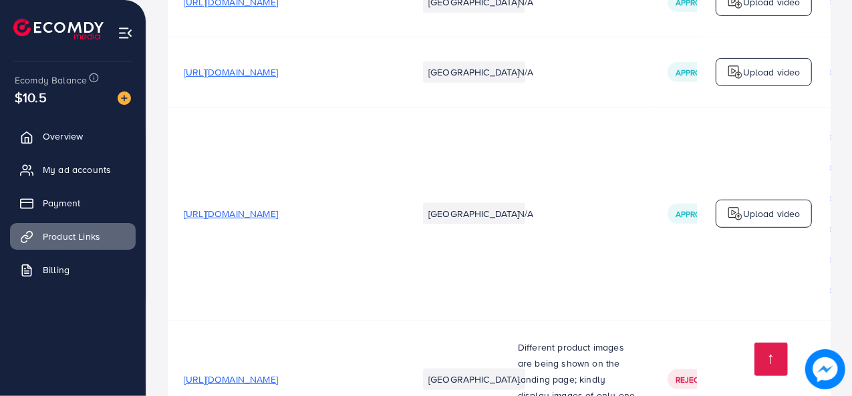
click at [684, 220] on span "Approved" at bounding box center [696, 213] width 41 height 11
drag, startPoint x: 662, startPoint y: 222, endPoint x: 679, endPoint y: 219, distance: 17.0
click at [679, 219] on span "Approved" at bounding box center [696, 213] width 41 height 11
drag, startPoint x: 609, startPoint y: 269, endPoint x: 601, endPoint y: 271, distance: 8.9
click at [609, 269] on td "N/A" at bounding box center [577, 214] width 150 height 213
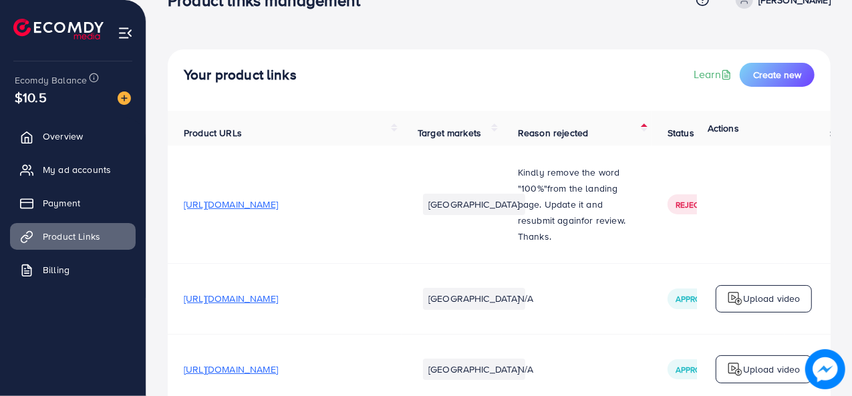
scroll to position [0, 0]
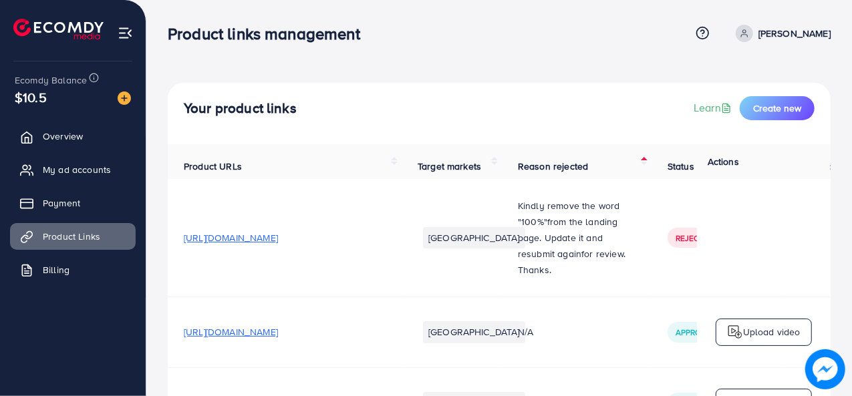
click at [534, 117] on div "Your product links Learn Create new" at bounding box center [499, 108] width 631 height 24
drag, startPoint x: 534, startPoint y: 117, endPoint x: 319, endPoint y: 194, distance: 227.9
click at [523, 117] on div "Your product links Learn Create new" at bounding box center [499, 108] width 631 height 24
click at [60, 285] on ul "Overview My ad accounts Payment Product Links Billing" at bounding box center [73, 208] width 146 height 180
click at [65, 278] on link "Billing" at bounding box center [73, 270] width 126 height 27
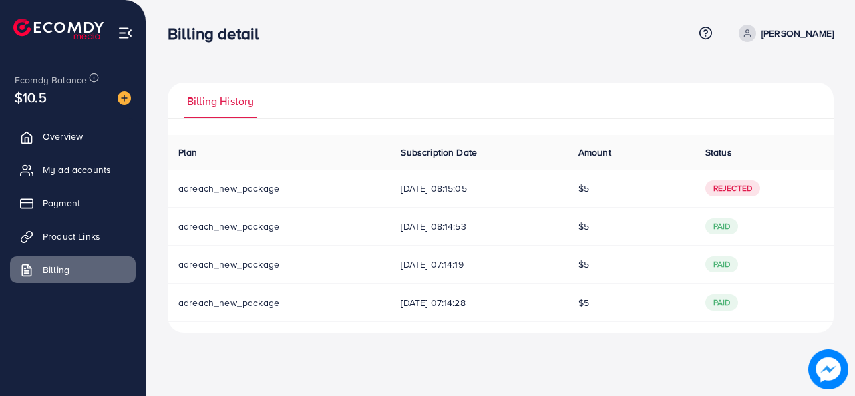
drag, startPoint x: 587, startPoint y: 228, endPoint x: 609, endPoint y: 297, distance: 72.7
click at [609, 297] on tbody "adreach_new_package [DATE] 08:15:05 $5 Rejected adreach_new_package [DATE] 08:1…" at bounding box center [501, 246] width 666 height 152
click at [671, 305] on td "$5" at bounding box center [631, 303] width 127 height 38
click at [76, 174] on span "My ad accounts" at bounding box center [80, 169] width 68 height 13
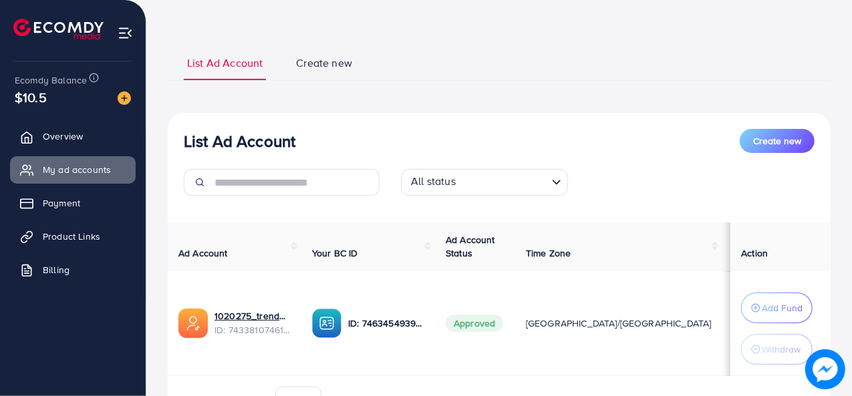
scroll to position [128, 0]
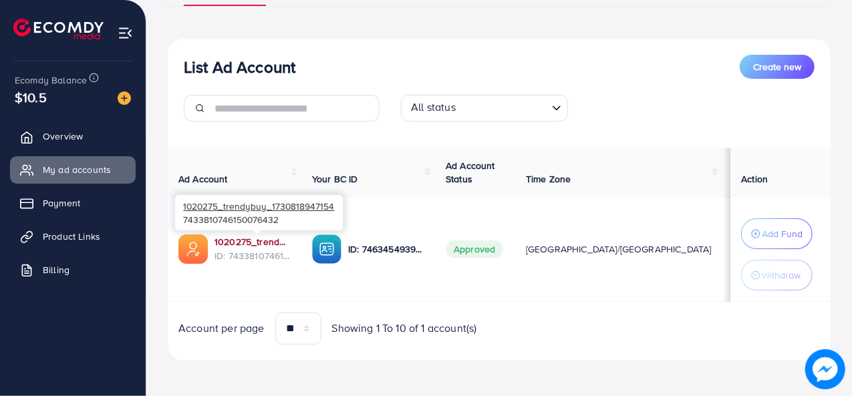
click at [236, 243] on link "1020275_trendybuy_1730818947154" at bounding box center [253, 241] width 76 height 13
